Goal: Information Seeking & Learning: Learn about a topic

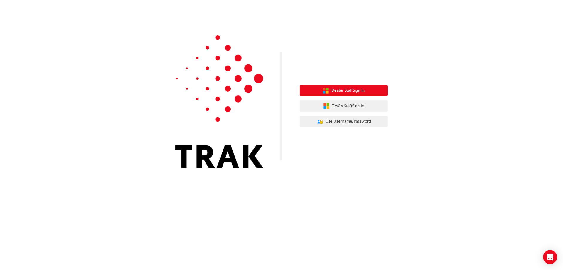
click at [349, 91] on span "Dealer Staff Sign In" at bounding box center [348, 90] width 33 height 7
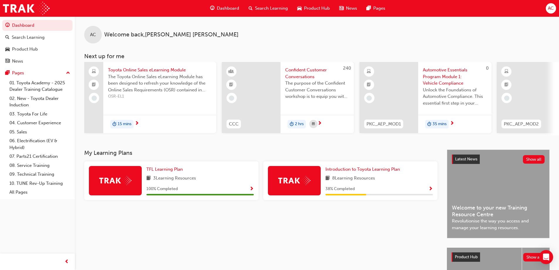
click at [431, 191] on span "Show Progress" at bounding box center [430, 188] width 4 height 5
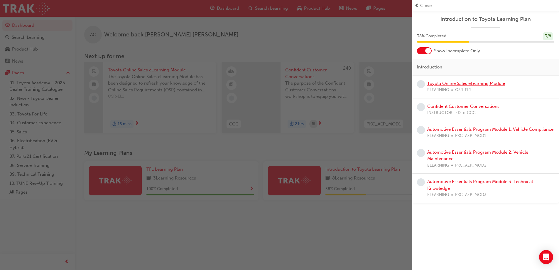
click at [472, 84] on link "Toyota Online Sales eLearning Module" at bounding box center [466, 83] width 78 height 5
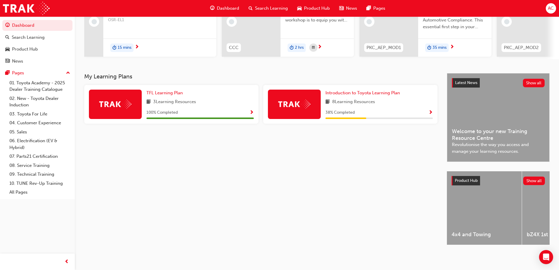
scroll to position [81, 0]
